Goal: Communication & Community: Connect with others

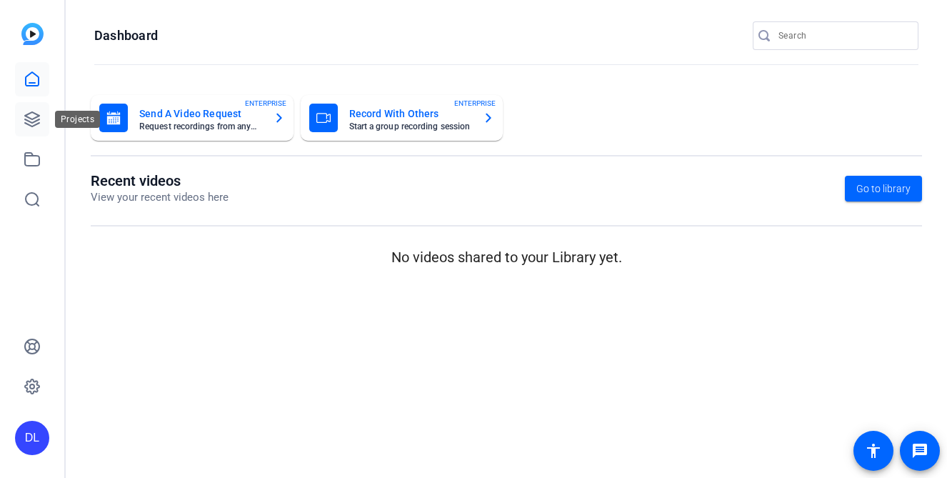
click at [37, 121] on icon at bounding box center [32, 119] width 17 height 17
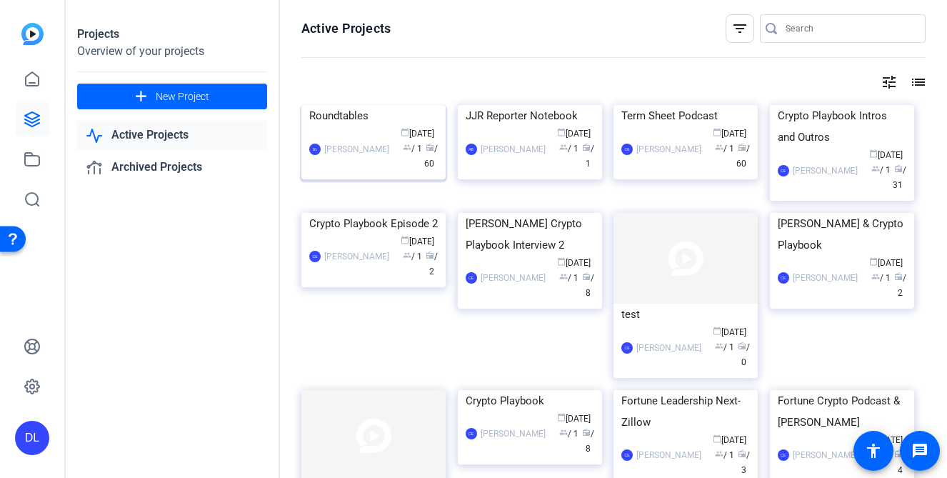
click at [350, 126] on div "Roundtables" at bounding box center [373, 115] width 128 height 21
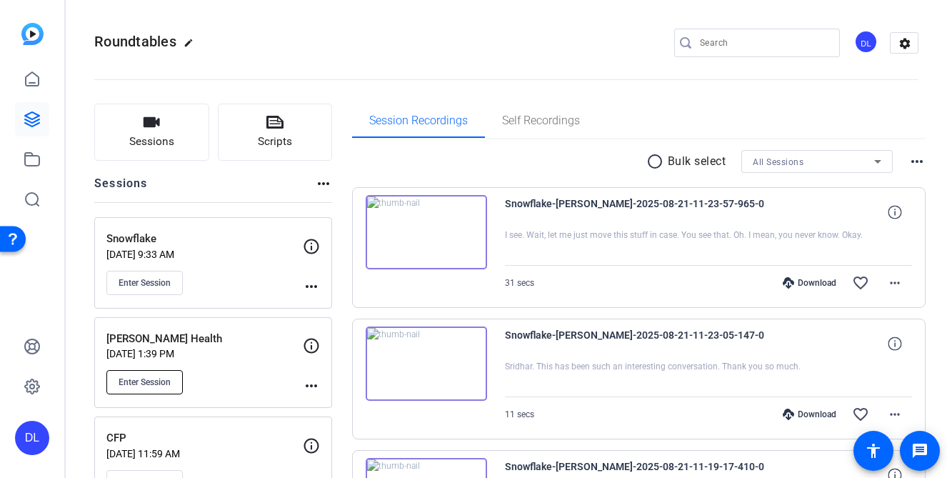
click at [136, 370] on button "Enter Session" at bounding box center [144, 382] width 76 height 24
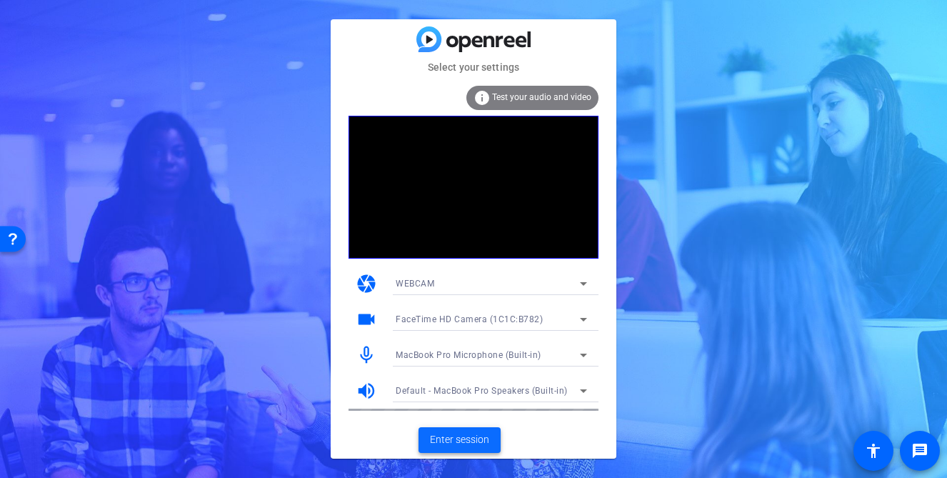
click at [449, 437] on span "Enter session" at bounding box center [459, 439] width 59 height 15
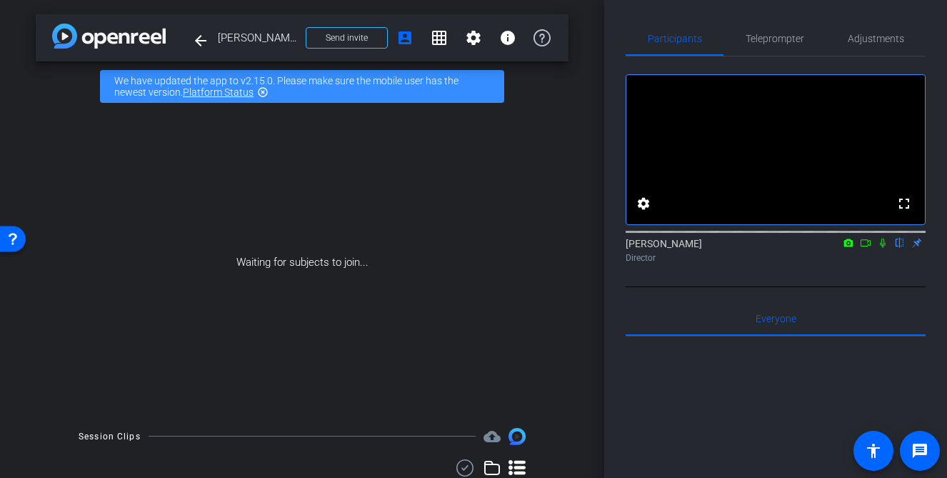
click at [870, 248] on icon at bounding box center [864, 243] width 11 height 10
click at [899, 248] on icon at bounding box center [899, 243] width 11 height 10
click at [364, 41] on span "Send invite" at bounding box center [346, 37] width 42 height 11
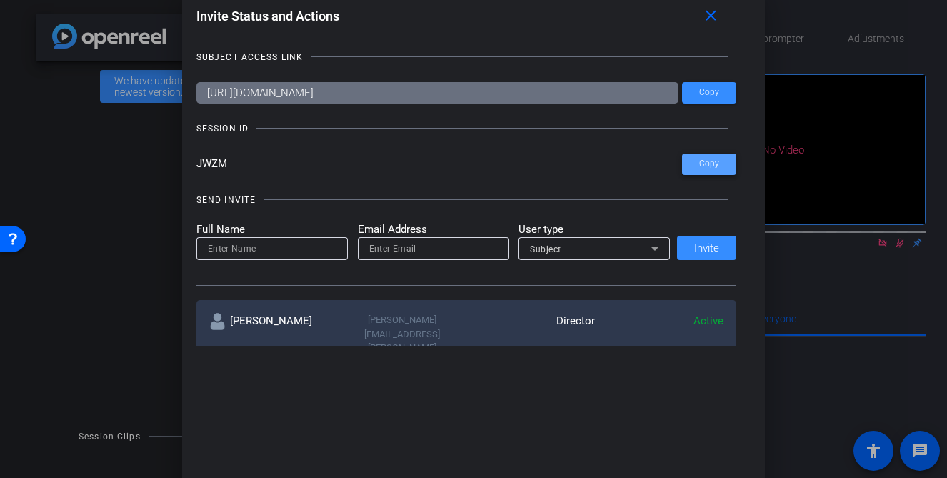
click at [704, 171] on span at bounding box center [709, 164] width 54 height 34
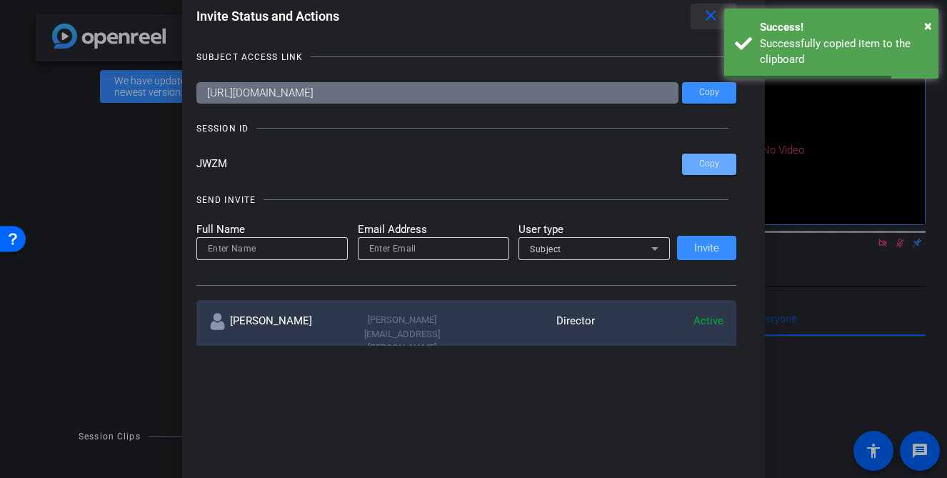
click at [712, 16] on mat-icon "close" at bounding box center [711, 16] width 18 height 18
